Goal: Transaction & Acquisition: Purchase product/service

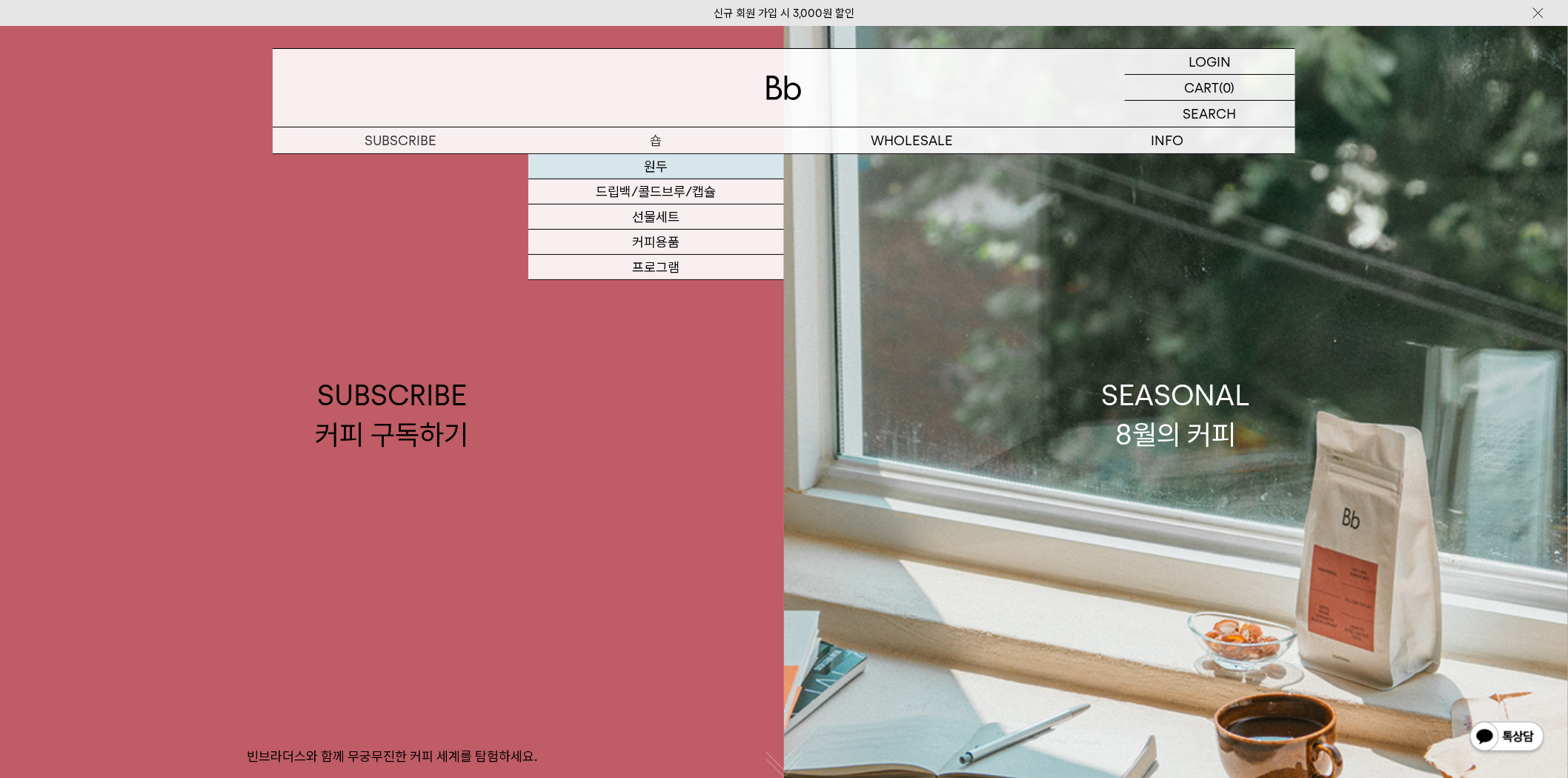
click at [654, 165] on link "원두" at bounding box center [655, 167] width 255 height 25
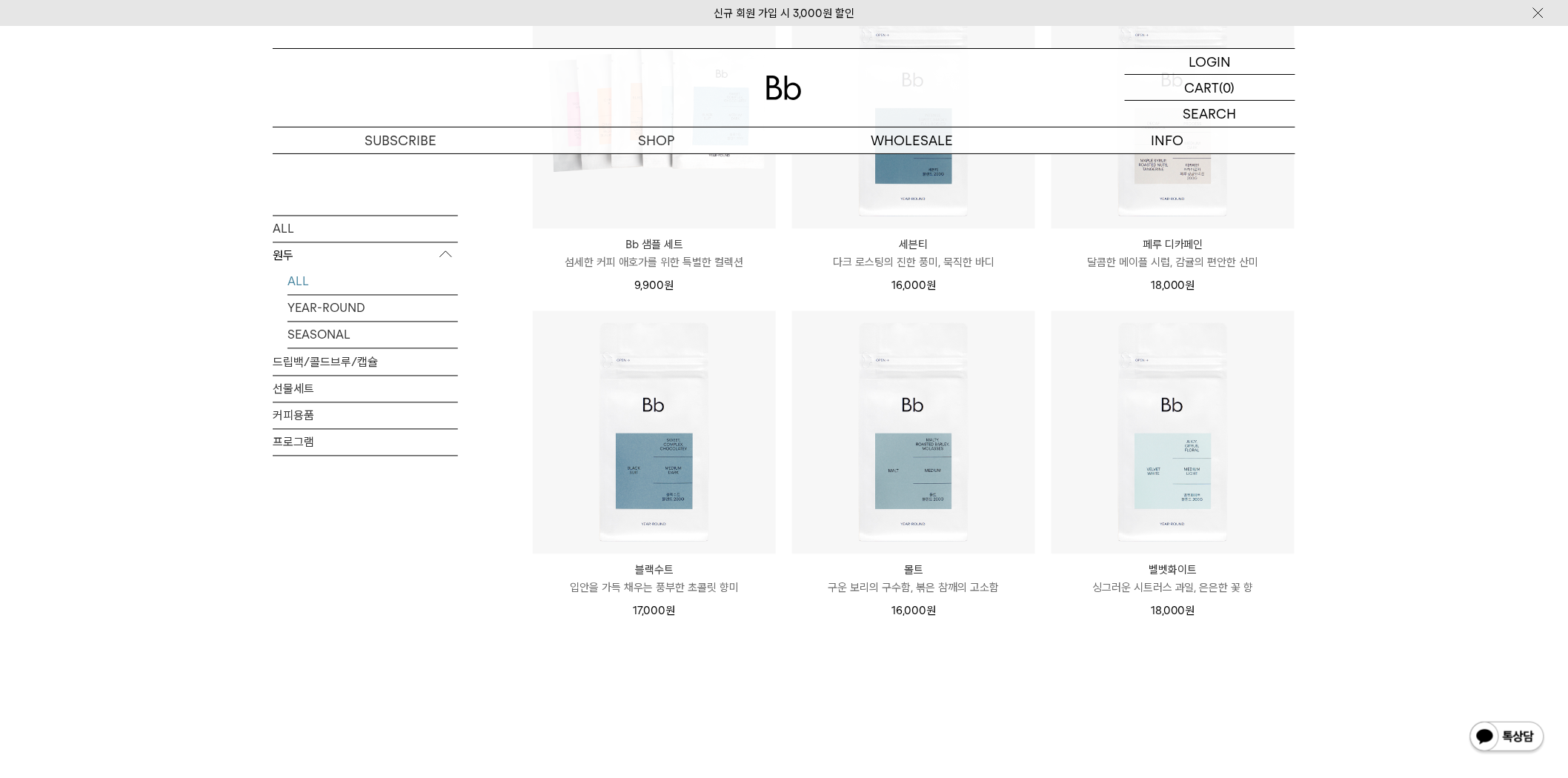
scroll to position [988, 0]
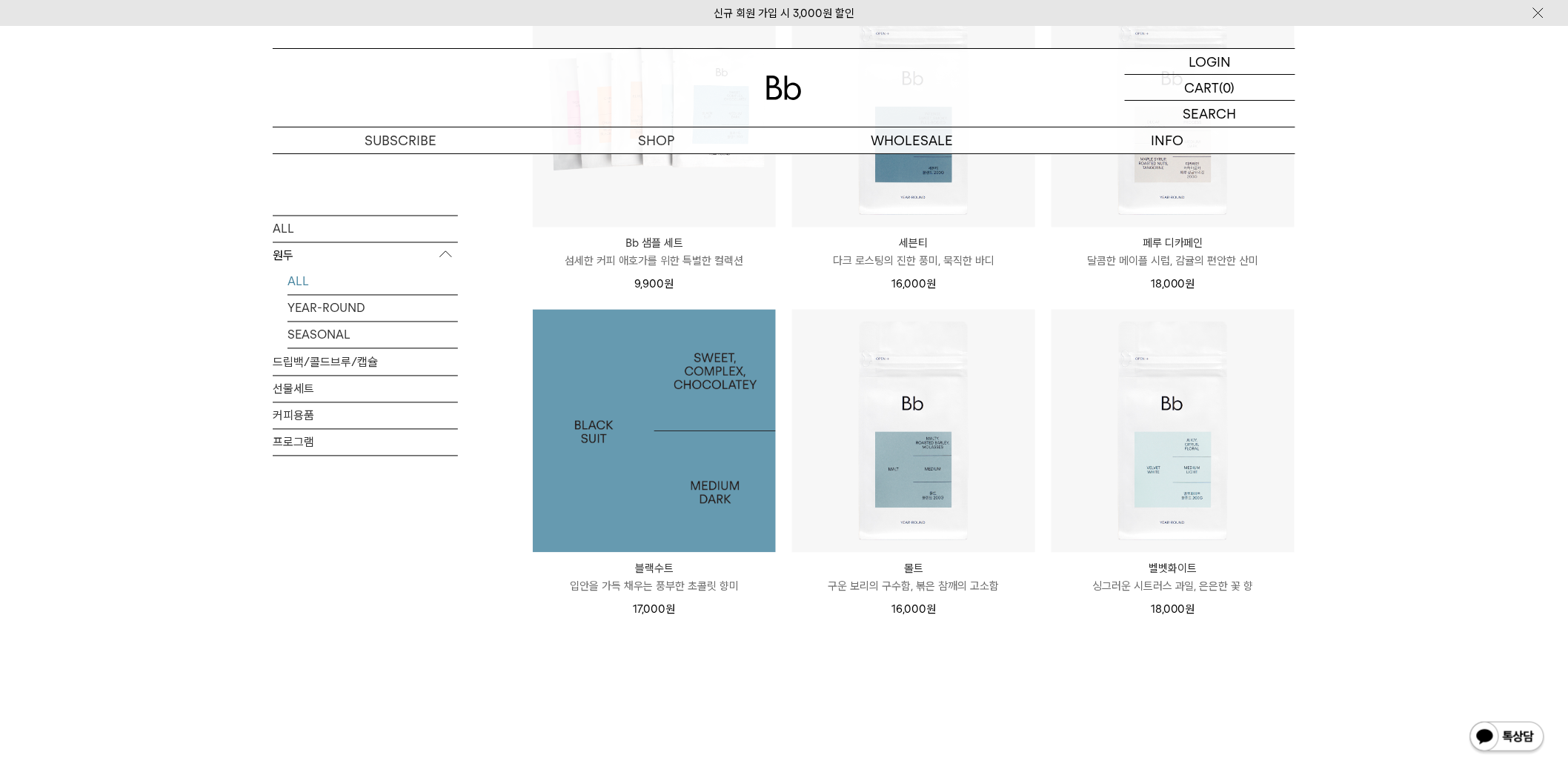
click at [643, 446] on img at bounding box center [655, 432] width 243 height 243
